Goal: Check status

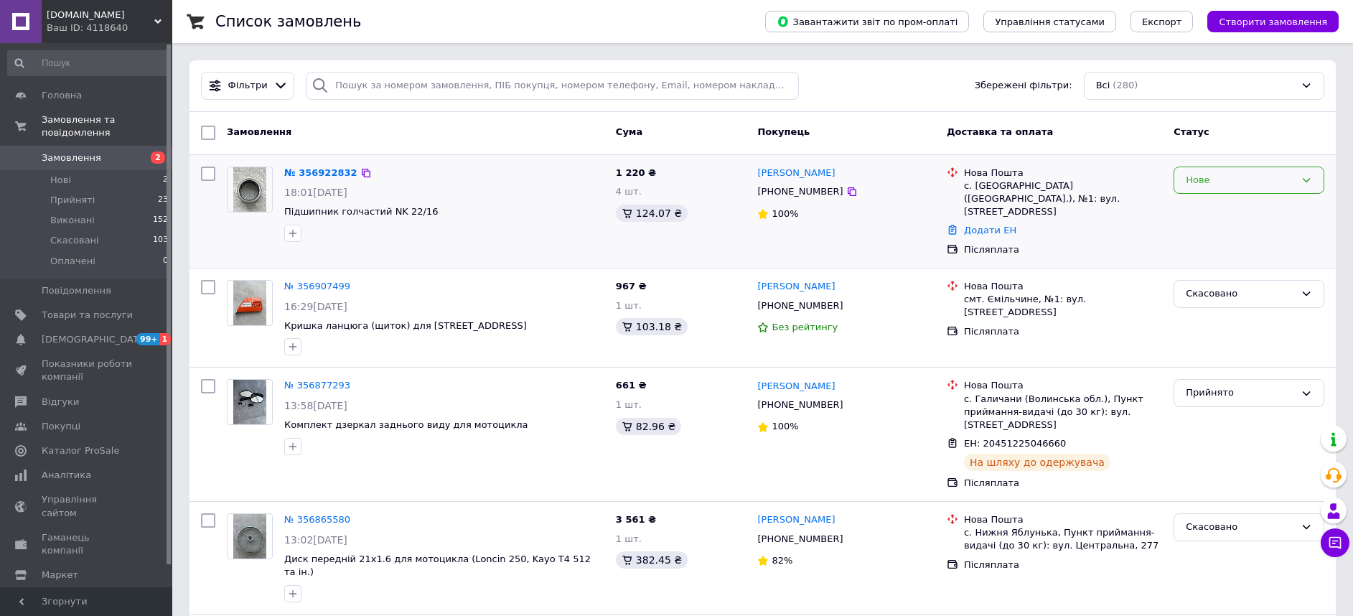
drag, startPoint x: 1233, startPoint y: 177, endPoint x: 1223, endPoint y: 192, distance: 18.1
click at [1234, 177] on div "Нове" at bounding box center [1240, 180] width 109 height 15
click at [1198, 215] on li "Прийнято" at bounding box center [1249, 210] width 149 height 27
click at [1200, 177] on div "Нове" at bounding box center [1240, 180] width 109 height 15
click at [1194, 200] on li "Прийнято" at bounding box center [1249, 210] width 149 height 27
